Goal: Information Seeking & Learning: Learn about a topic

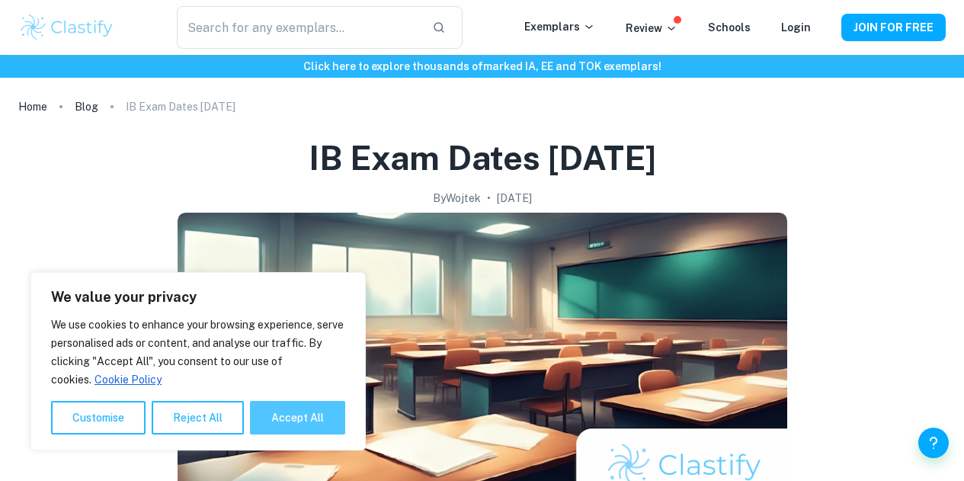
click at [280, 412] on button "Accept All" at bounding box center [297, 418] width 95 height 34
checkbox input "true"
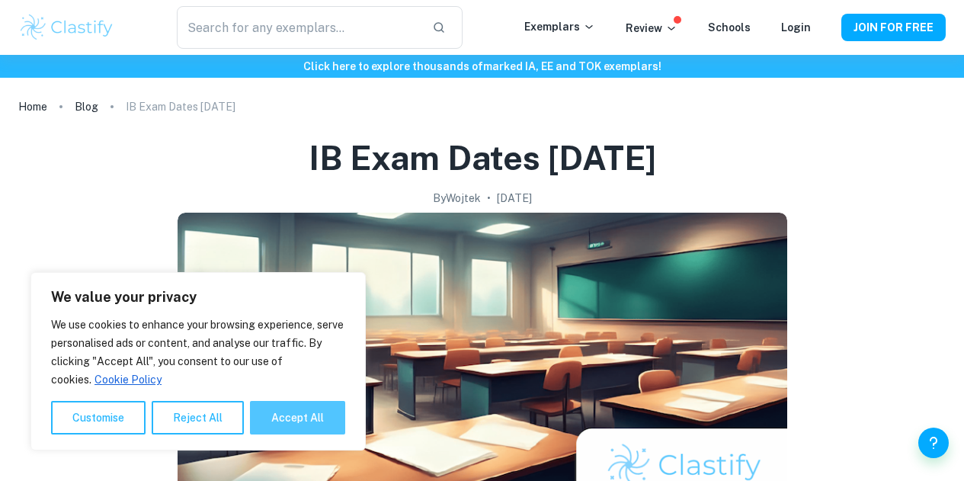
checkbox input "true"
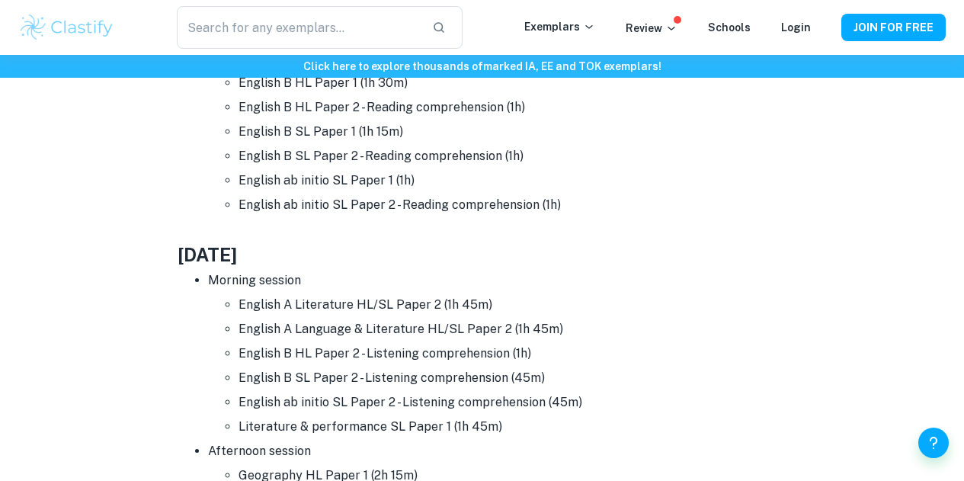
scroll to position [3208, 0]
drag, startPoint x: 499, startPoint y: 394, endPoint x: 508, endPoint y: 395, distance: 9.2
click at [508, 389] on li "English B SL Paper 2 - Listening comprehension (45m)" at bounding box center [513, 377] width 549 height 24
click at [464, 377] on li "English B SL Paper 2 - Listening comprehension (45m)" at bounding box center [513, 377] width 549 height 24
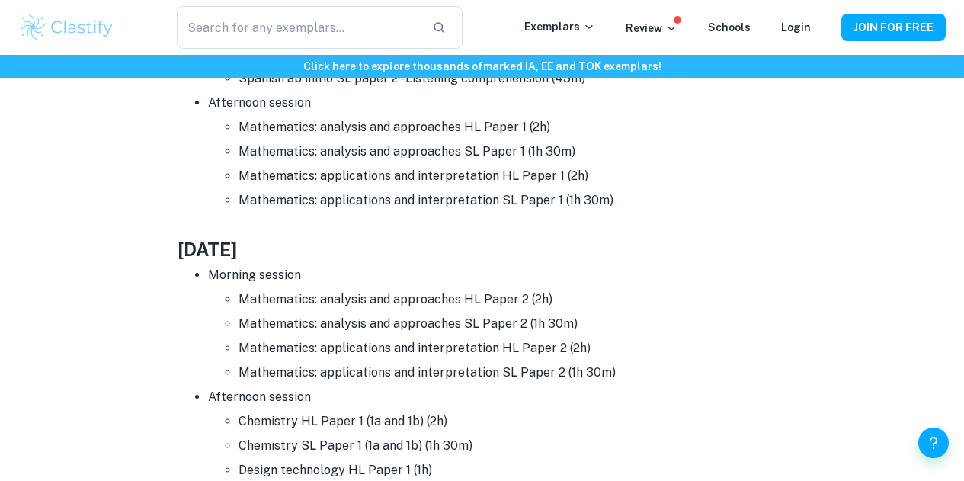
scroll to position [5265, 0]
click at [351, 131] on li "Mathematics: analysis and approaches HL Paper 1 (2h)" at bounding box center [513, 126] width 549 height 24
click at [395, 176] on li "Mathematics: applications and interpretation HL Paper 1 (2h)" at bounding box center [513, 175] width 549 height 24
click at [409, 204] on li "Mathematics: applications and interpretation SL Paper 1 (1h 30m)" at bounding box center [513, 200] width 549 height 24
